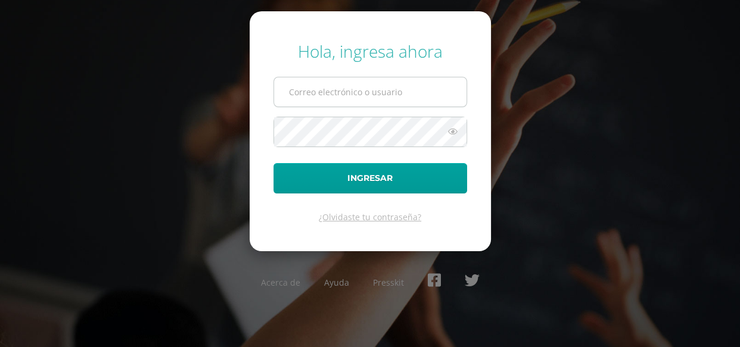
click at [358, 96] on input "text" at bounding box center [370, 91] width 192 height 29
type input "[EMAIL_ADDRESS][DOMAIN_NAME]"
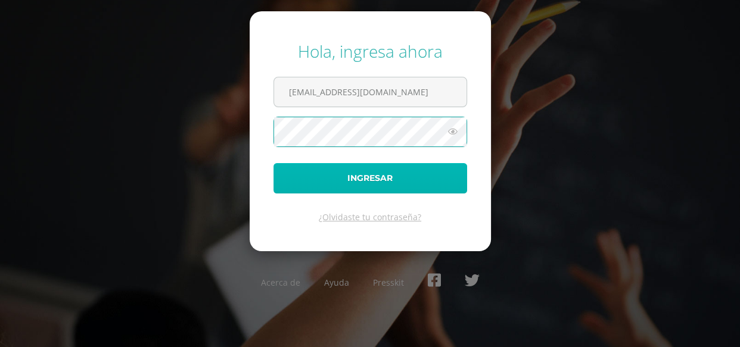
click at [388, 179] on button "Ingresar" at bounding box center [371, 178] width 194 height 30
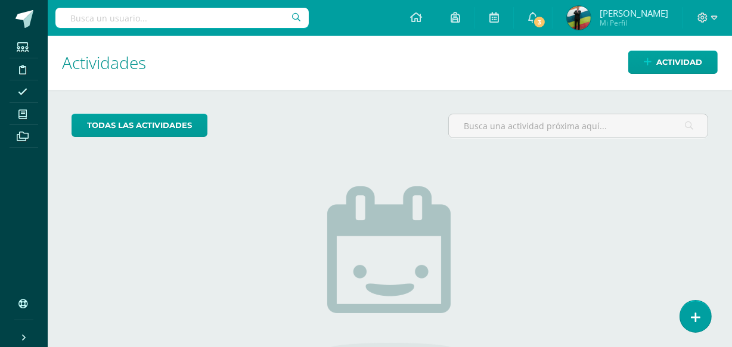
click at [622, 11] on span "[PERSON_NAME]" at bounding box center [633, 13] width 69 height 12
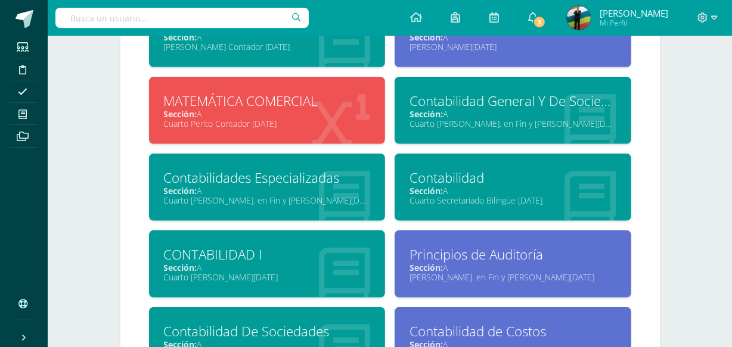
scroll to position [798, 0]
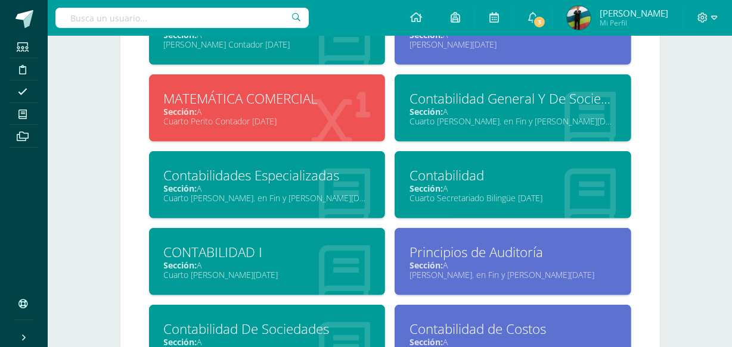
click at [300, 256] on div "CONTABILIDAD I" at bounding box center [267, 252] width 207 height 18
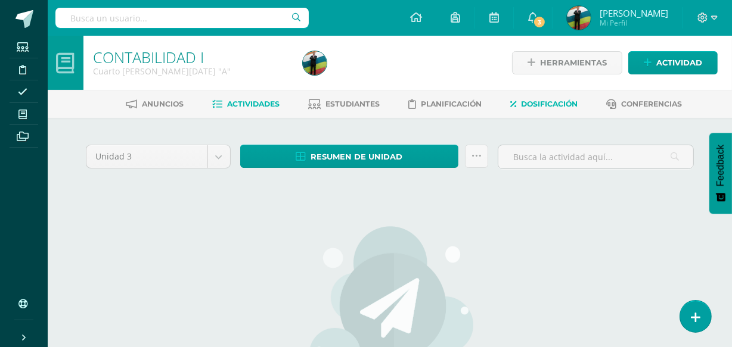
click at [558, 106] on span "Dosificación" at bounding box center [549, 104] width 57 height 9
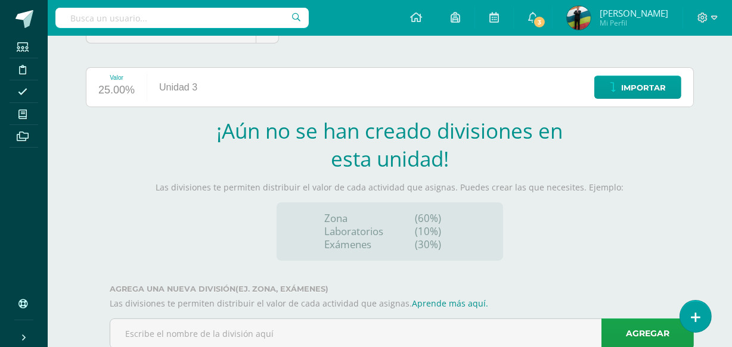
scroll to position [157, 0]
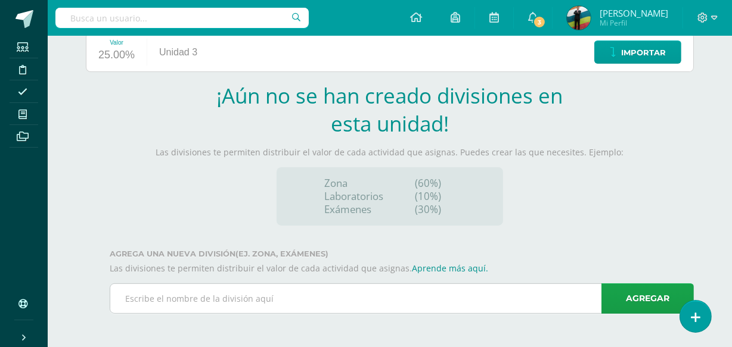
click at [280, 297] on input "text" at bounding box center [401, 298] width 583 height 29
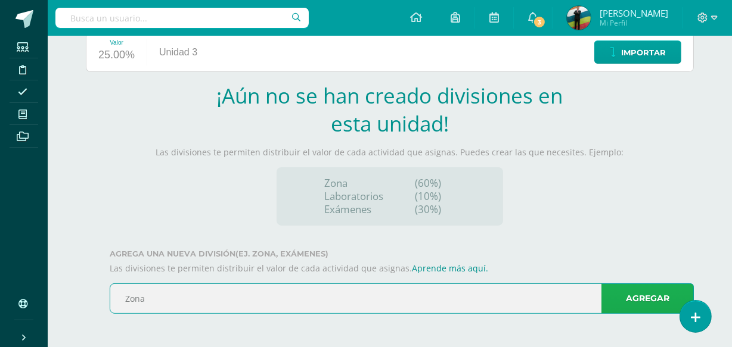
type input "Zona"
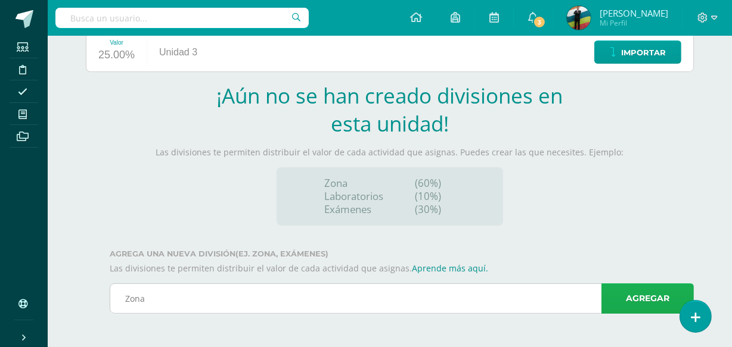
click at [631, 302] on link "Agregar" at bounding box center [647, 299] width 92 height 30
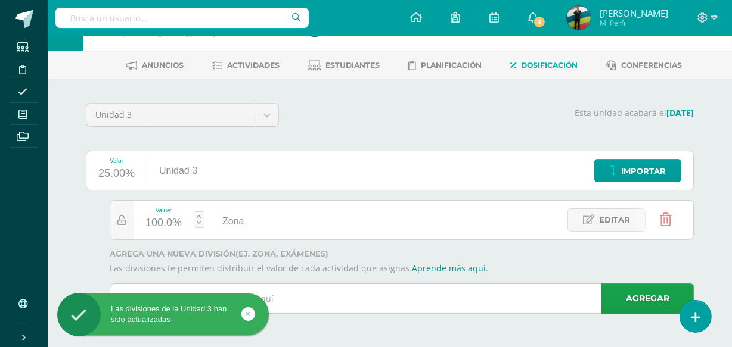
scroll to position [38, 0]
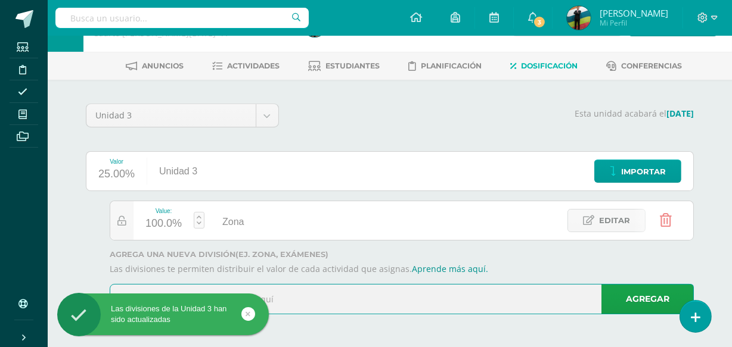
click at [306, 296] on input "text" at bounding box center [401, 299] width 583 height 29
click at [246, 313] on icon at bounding box center [248, 314] width 5 height 14
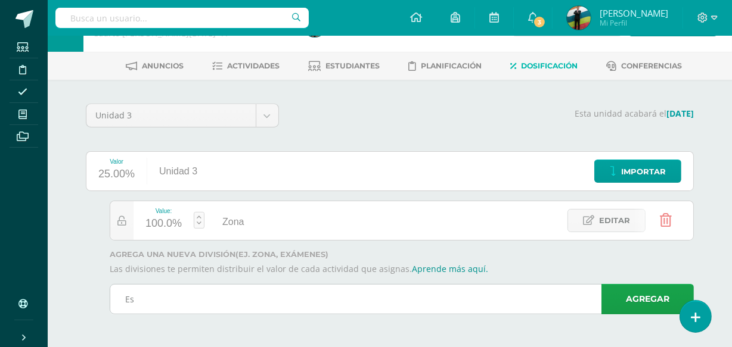
click at [203, 299] on input "Es" at bounding box center [401, 299] width 583 height 29
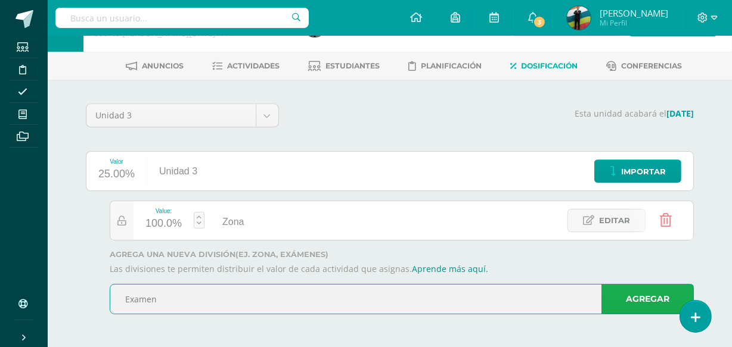
type input "Examen"
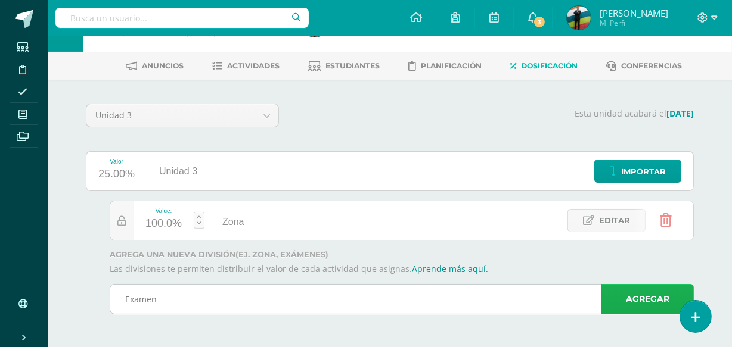
click at [626, 294] on link "Agregar" at bounding box center [647, 299] width 92 height 30
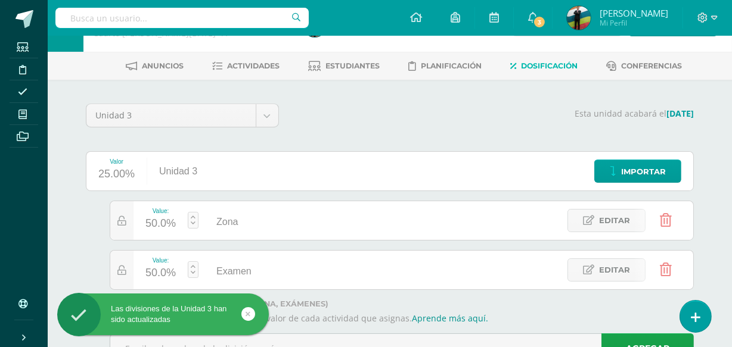
click at [169, 272] on div "50.0%" at bounding box center [160, 273] width 30 height 19
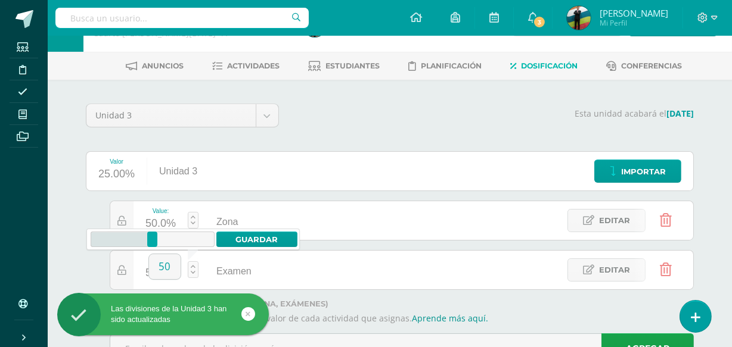
click at [169, 272] on input "50" at bounding box center [165, 266] width 32 height 25
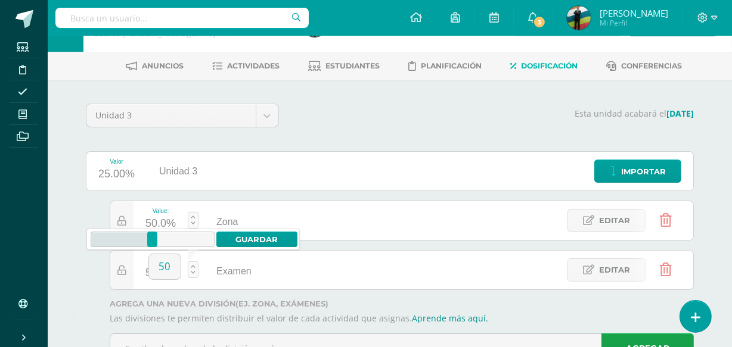
drag, startPoint x: 173, startPoint y: 269, endPoint x: 144, endPoint y: 263, distance: 29.2
click at [144, 263] on body "Las divisiones de la Unidad 3 han sido actualizadas Las divisiones de la Unidad…" at bounding box center [366, 180] width 732 height 436
type input "30"
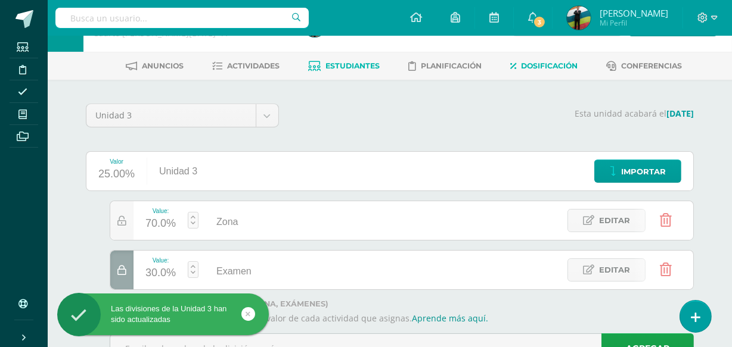
click at [335, 66] on span "Estudiantes" at bounding box center [353, 65] width 54 height 9
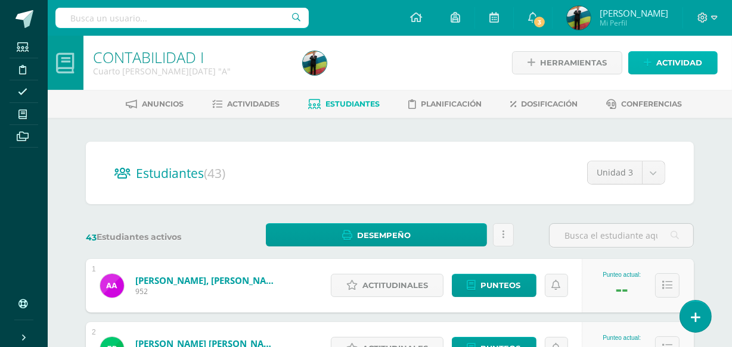
click at [650, 65] on icon at bounding box center [648, 63] width 8 height 10
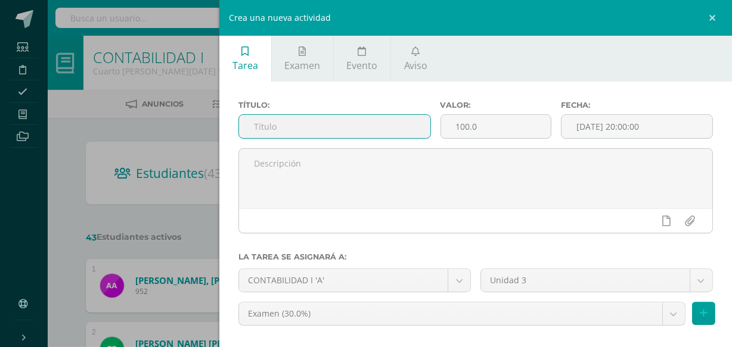
click at [342, 124] on input "text" at bounding box center [334, 126] width 191 height 23
type input "Actividades en clase"
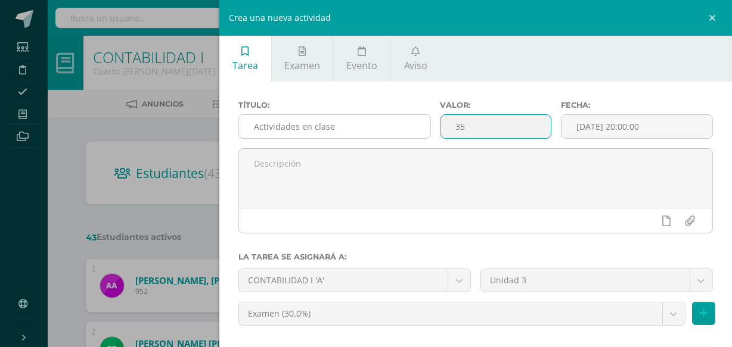
type input "35"
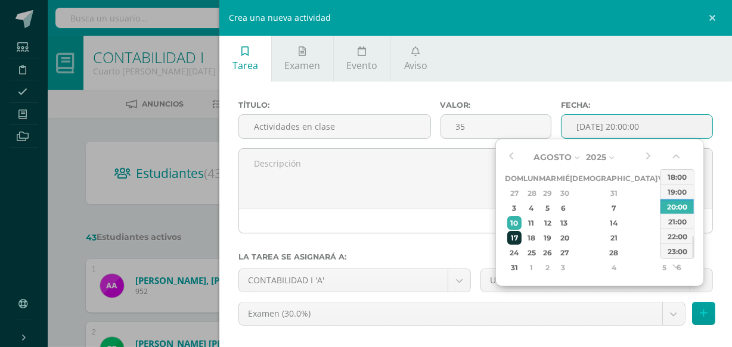
click at [515, 232] on div "17" at bounding box center [514, 238] width 15 height 14
click at [655, 120] on input "2025-08-17 20:00" at bounding box center [636, 126] width 151 height 23
drag, startPoint x: 635, startPoint y: 125, endPoint x: 623, endPoint y: 125, distance: 11.9
click at [623, 125] on input "2025-08-17 20:00" at bounding box center [636, 126] width 151 height 23
click at [660, 134] on input "2025-08-17 23,;" at bounding box center [636, 126] width 151 height 23
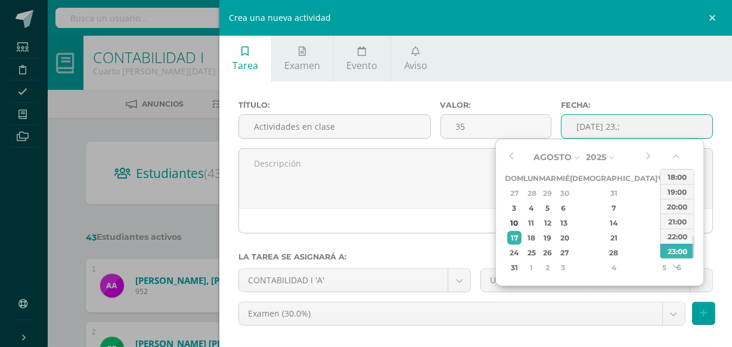
drag, startPoint x: 657, startPoint y: 133, endPoint x: 626, endPoint y: 141, distance: 32.5
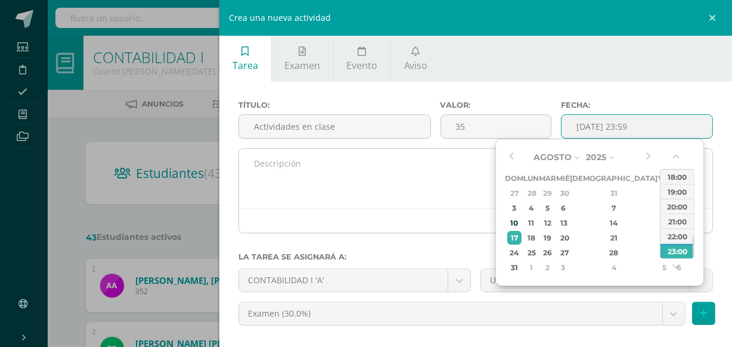
type input "2025-08-17 23:59"
click at [398, 161] on textarea at bounding box center [475, 179] width 473 height 60
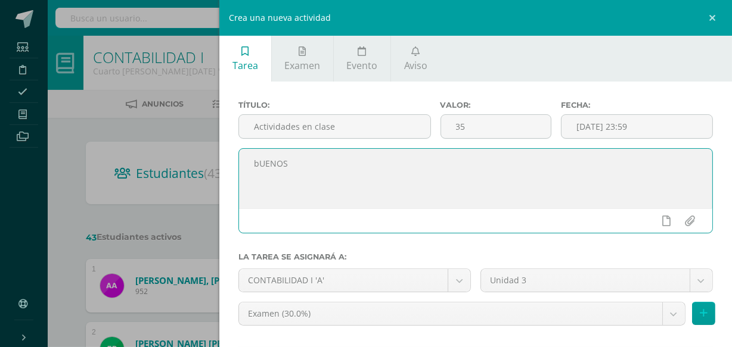
drag, startPoint x: 338, startPoint y: 159, endPoint x: 197, endPoint y: 191, distance: 144.7
click at [197, 191] on div "Crea una nueva actividad Tarea Examen Evento Aviso Título: Actividades en clase…" at bounding box center [366, 173] width 732 height 347
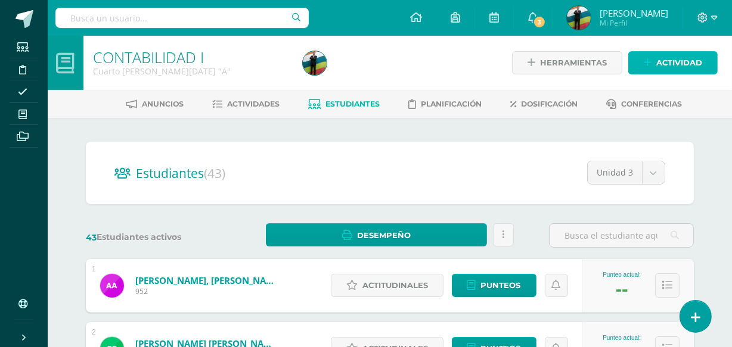
click at [650, 70] on link "Actividad" at bounding box center [672, 62] width 89 height 23
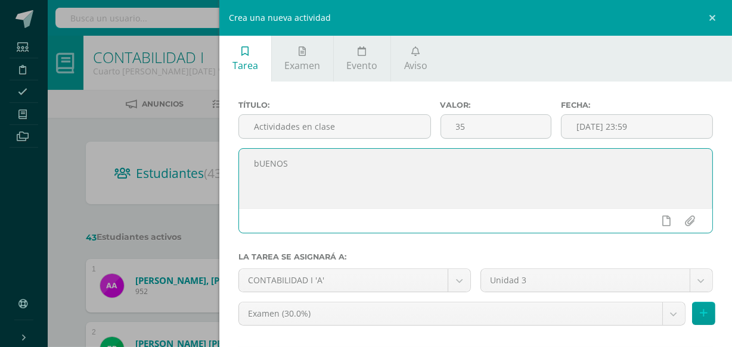
click at [316, 157] on textarea "bUENOS" at bounding box center [475, 179] width 473 height 60
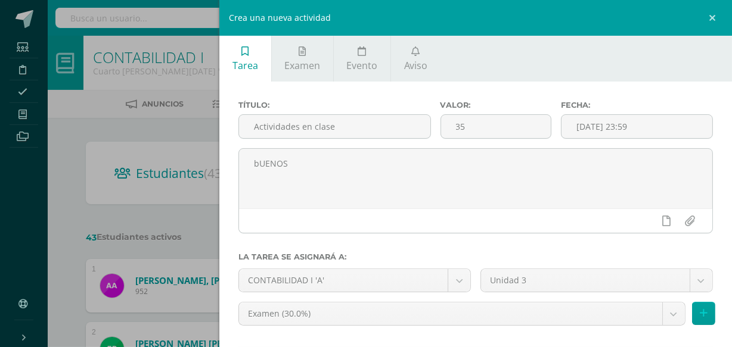
click at [201, 150] on div "Crea una nueva actividad Tarea Examen Evento Aviso Título: Actividades en clase…" at bounding box center [366, 173] width 732 height 347
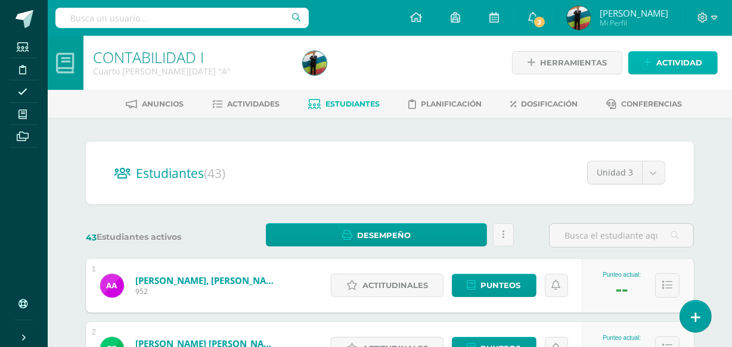
click at [683, 71] on span "Actividad" at bounding box center [679, 63] width 46 height 22
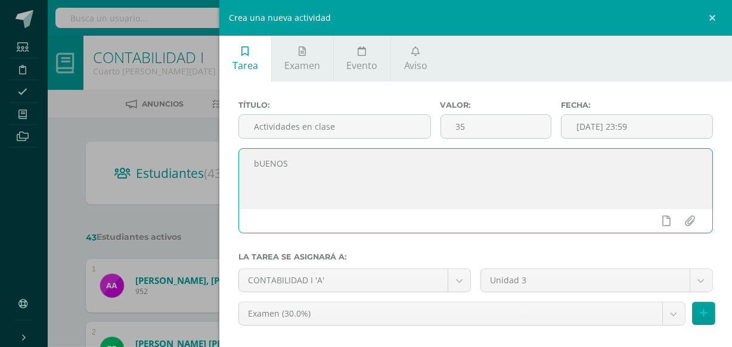
click at [288, 166] on textarea "bUENOS" at bounding box center [475, 179] width 473 height 60
drag, startPoint x: 289, startPoint y: 166, endPoint x: 250, endPoint y: 169, distance: 38.8
click at [250, 169] on textarea "bUENOS" at bounding box center [475, 179] width 473 height 60
click at [282, 161] on textarea "Buenosdias" at bounding box center [475, 179] width 473 height 60
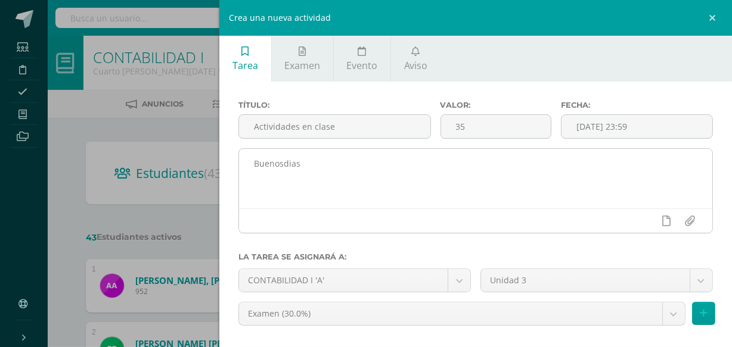
click at [285, 166] on textarea "Buenosdias" at bounding box center [475, 179] width 473 height 60
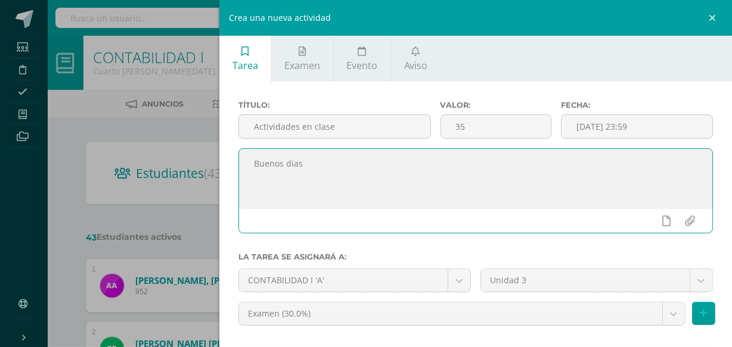
click at [294, 166] on textarea "Buenos dias" at bounding box center [475, 179] width 473 height 60
click at [470, 178] on textarea "Buenos días, Solicito de su amable apoyo puedan subir todas la actividas realiz…" at bounding box center [475, 179] width 473 height 60
click at [362, 197] on textarea "Buenos días, Solicito de su amable apoyo puedan subir todas la actividades real…" at bounding box center [475, 179] width 473 height 60
click at [586, 173] on textarea "Buenos días, Solicito de su amable apoyo puedan subir todas la actividades real…" at bounding box center [475, 179] width 473 height 60
type textarea "Buenos días, Solicito de su amable apoyo puedan subir todas la actividades real…"
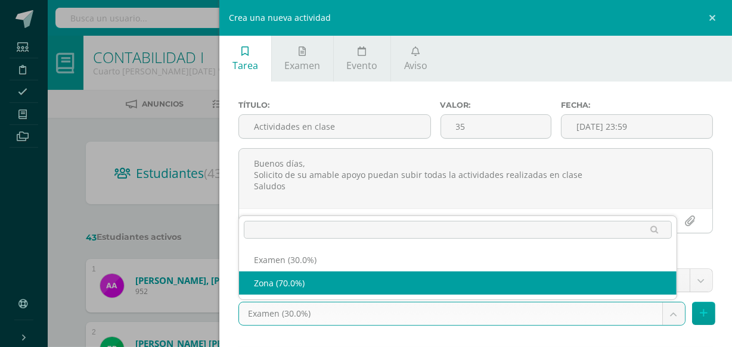
select select "82264"
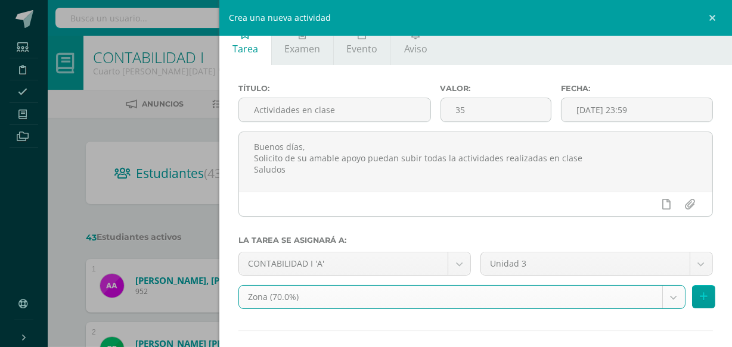
scroll to position [77, 0]
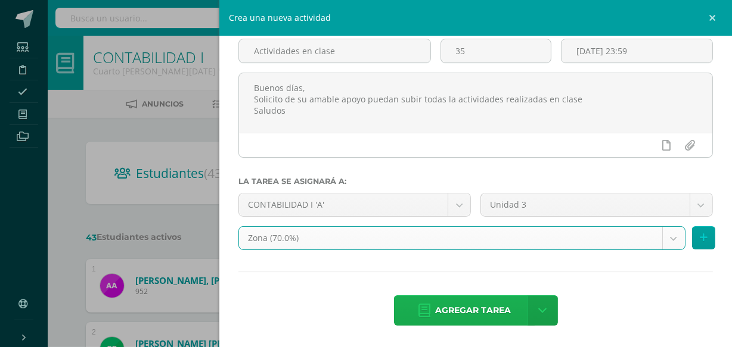
click at [459, 316] on span "Agregar tarea" at bounding box center [473, 310] width 76 height 29
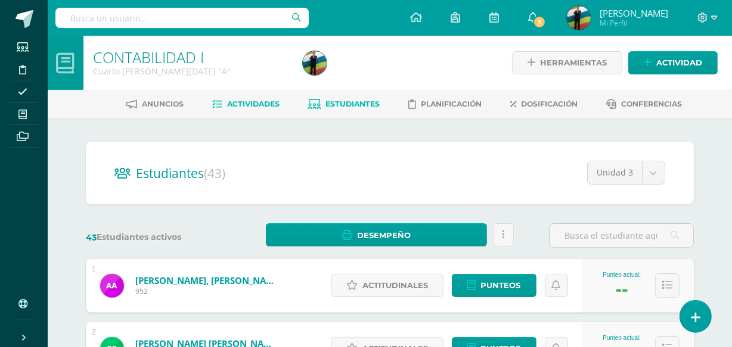
click at [256, 104] on span "Actividades" at bounding box center [254, 104] width 52 height 9
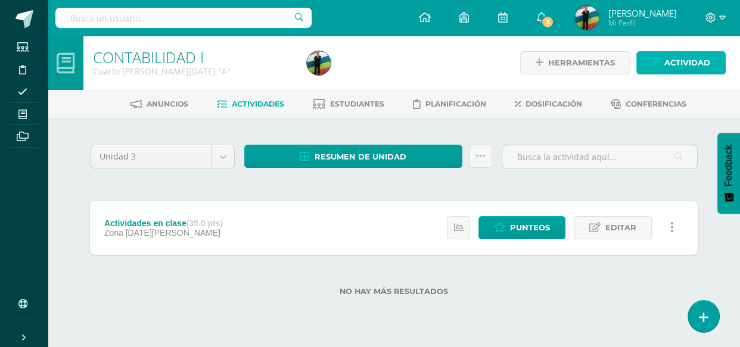
click at [679, 55] on span "Actividad" at bounding box center [687, 63] width 46 height 22
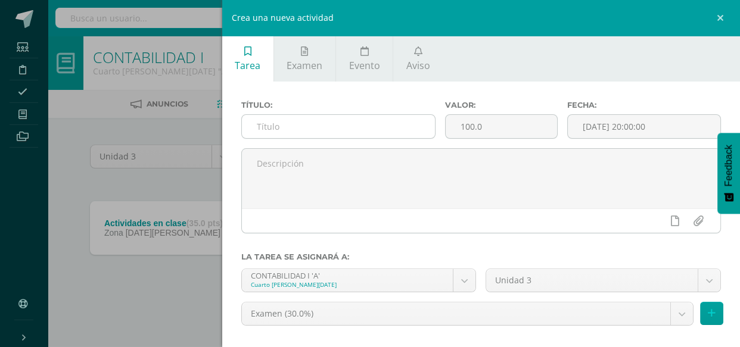
click at [350, 121] on input "text" at bounding box center [338, 126] width 193 height 23
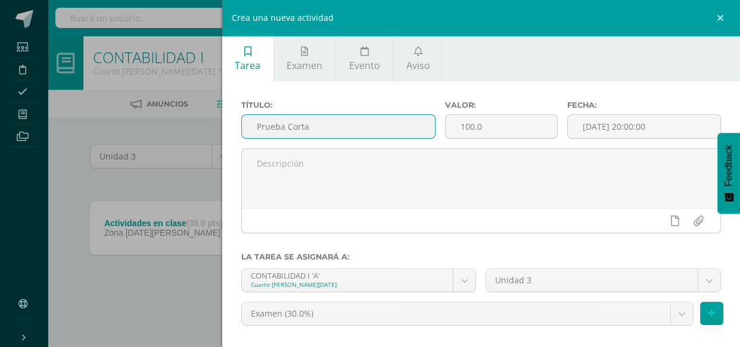
type input "Prueba Corta"
click at [125, 177] on div "Crea una nueva actividad Tarea Examen Evento Aviso Título: Prueba Corta Valor: …" at bounding box center [370, 173] width 740 height 347
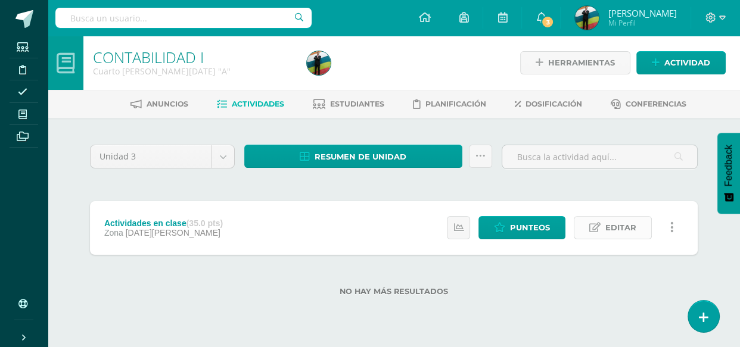
click at [582, 225] on link "Editar" at bounding box center [613, 227] width 78 height 23
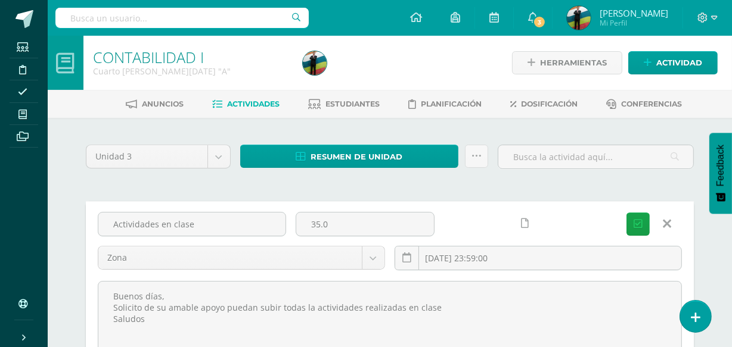
click at [526, 216] on link at bounding box center [525, 223] width 23 height 23
click at [632, 220] on button "Guardar" at bounding box center [637, 224] width 23 height 23
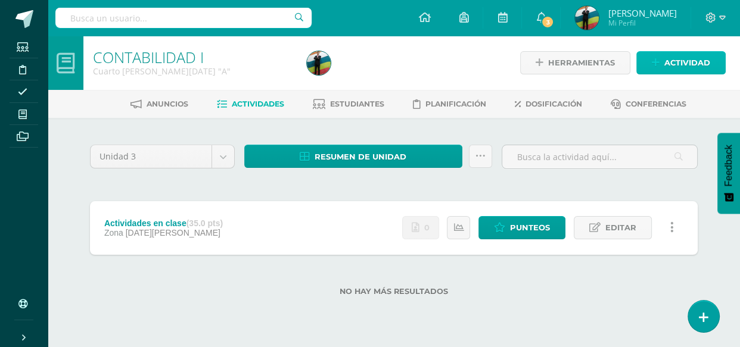
click at [669, 63] on span "Actividad" at bounding box center [687, 63] width 46 height 22
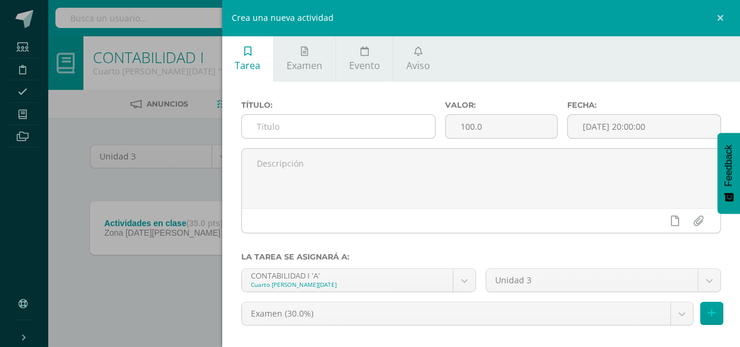
click at [303, 131] on input "text" at bounding box center [338, 126] width 193 height 23
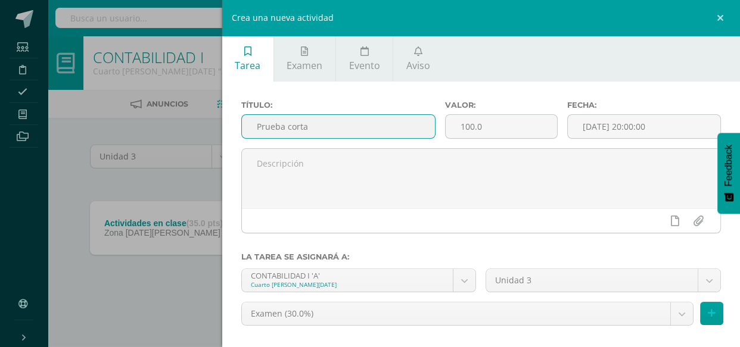
type input "Prueba corta"
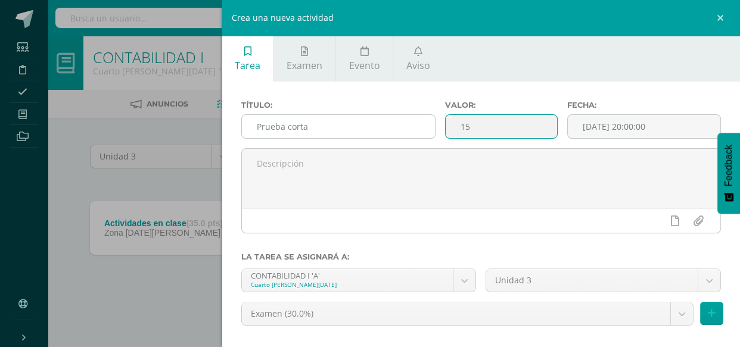
type input "15"
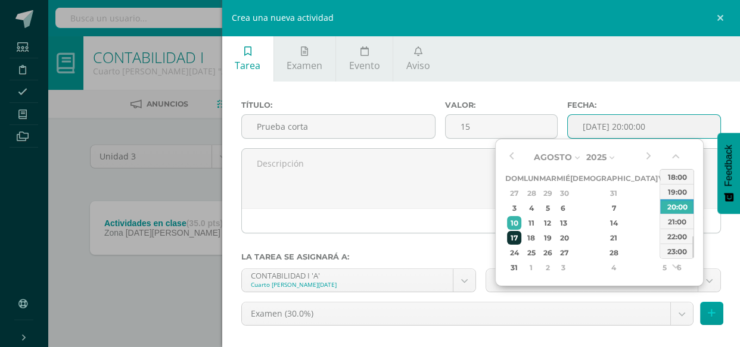
click at [512, 234] on div "17" at bounding box center [514, 238] width 15 height 14
click at [659, 131] on input "2025-08-17 20:00" at bounding box center [644, 126] width 153 height 23
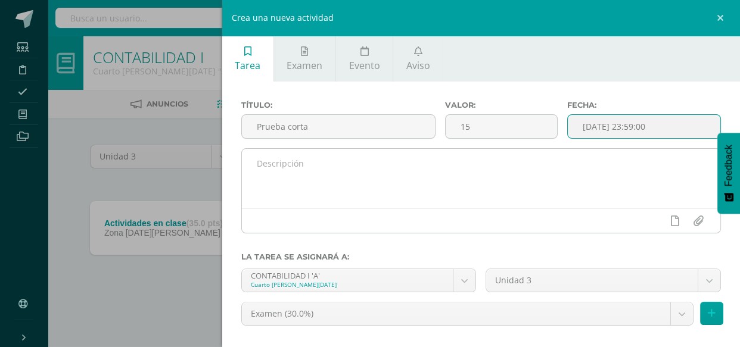
type input "2025-08-17 23:59"
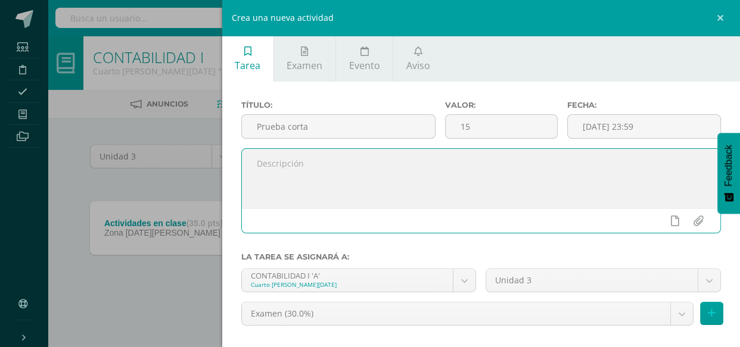
click at [310, 175] on textarea at bounding box center [481, 179] width 479 height 60
click at [395, 192] on textarea "Estimado estudiante. Por favor subir la prueba corta segun lo visto en clase." at bounding box center [481, 179] width 479 height 60
type textarea "Estimado estudiante. Por favor subir la prueba corta según lo visto en clase."
click at [459, 316] on body "La tarea Actividades en clase fue editada exitosamente. Estudiantes Disciplina …" at bounding box center [370, 167] width 740 height 334
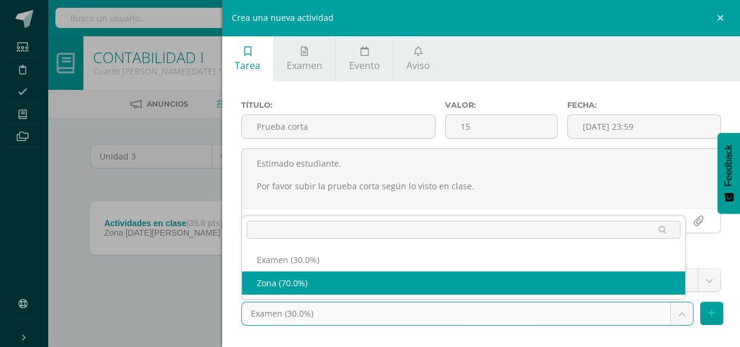
select select "82264"
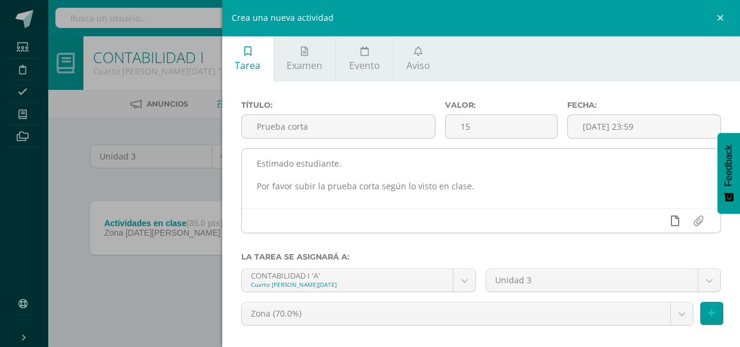
click at [663, 226] on link at bounding box center [674, 221] width 23 height 23
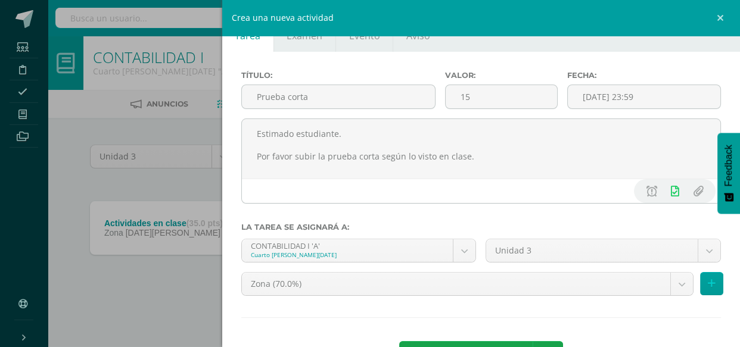
scroll to position [74, 0]
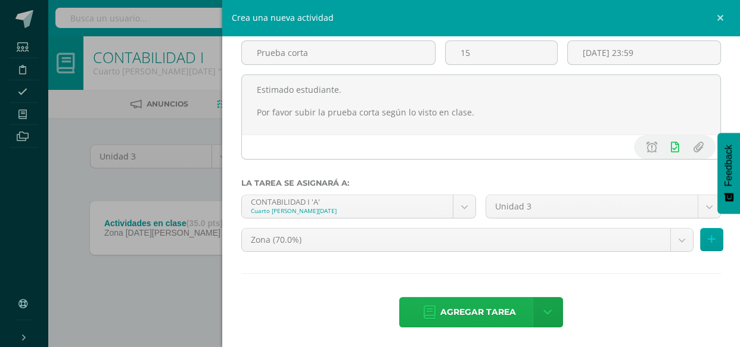
click at [509, 311] on span "Agregar tarea" at bounding box center [478, 312] width 76 height 29
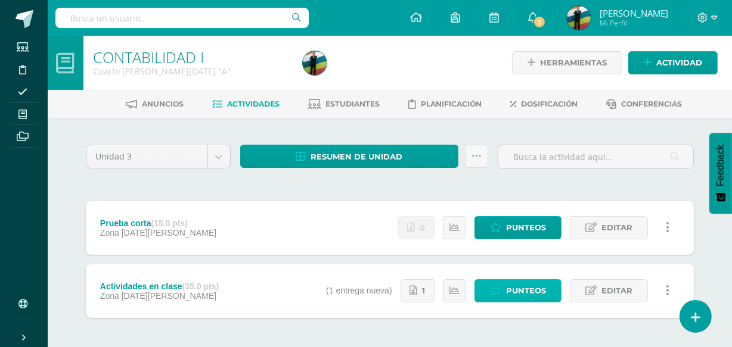
click at [544, 290] on span "Punteos" at bounding box center [526, 291] width 40 height 22
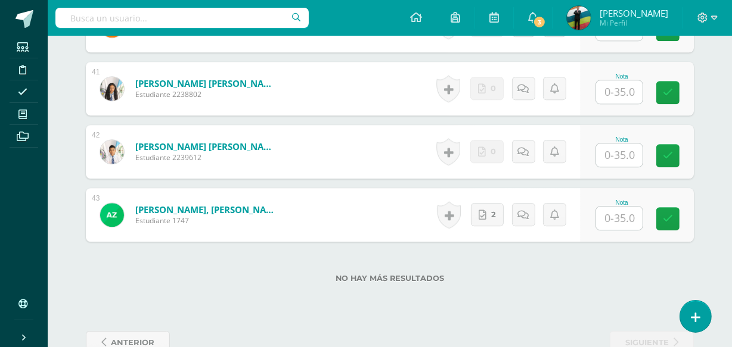
scroll to position [2921, 0]
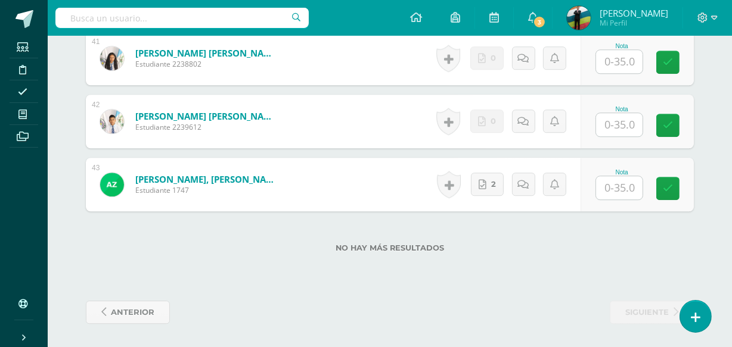
click at [635, 185] on input "text" at bounding box center [619, 187] width 46 height 23
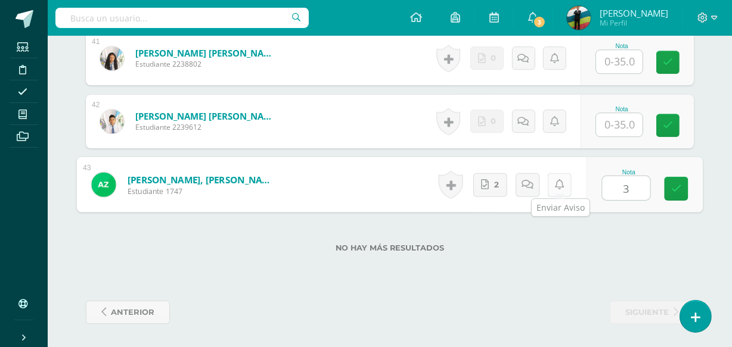
type input "35"
